Goal: Transaction & Acquisition: Purchase product/service

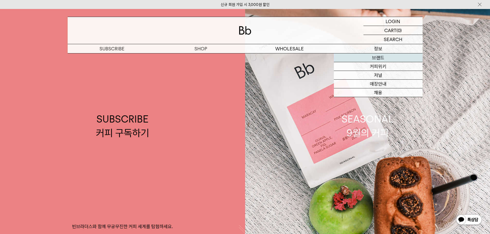
click at [366, 58] on link "브랜드" at bounding box center [378, 57] width 89 height 9
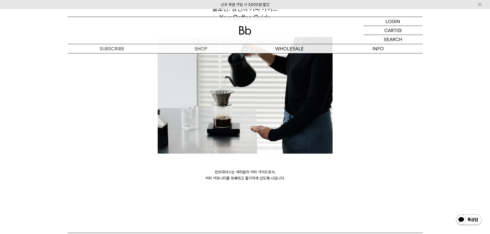
scroll to position [1406, 0]
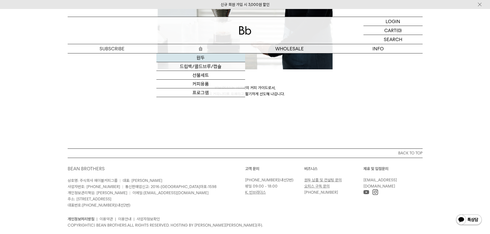
click at [190, 58] on link "원두" at bounding box center [200, 57] width 89 height 9
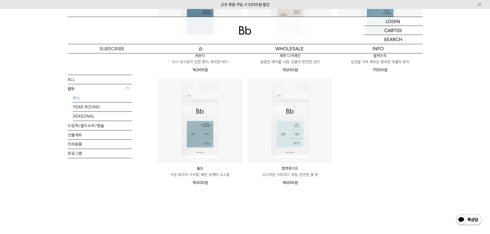
scroll to position [488, 0]
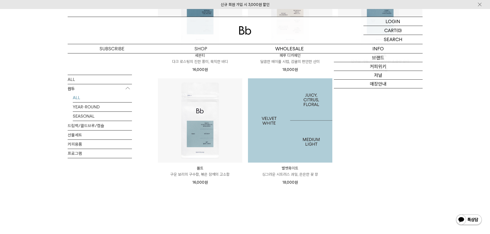
click at [309, 117] on img at bounding box center [290, 120] width 84 height 84
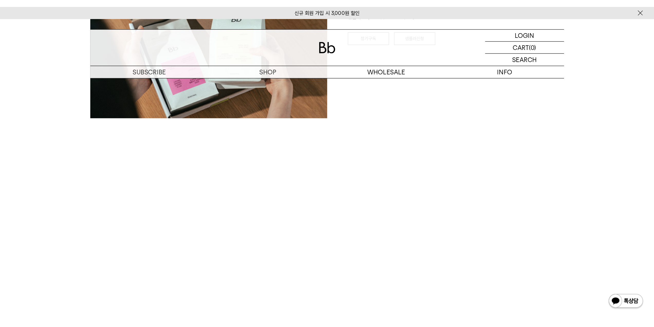
scroll to position [1028, 0]
